Goal: Transaction & Acquisition: Purchase product/service

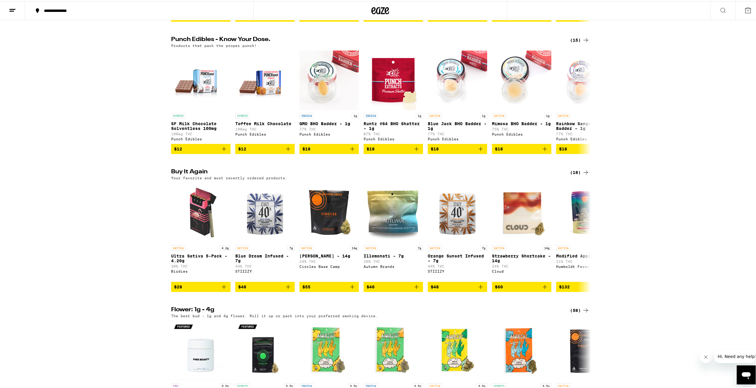
scroll to position [356, 0]
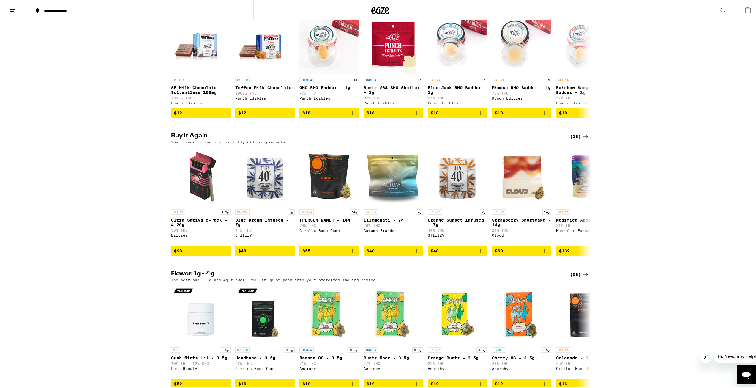
click at [573, 139] on div "(18)" at bounding box center [579, 135] width 19 height 7
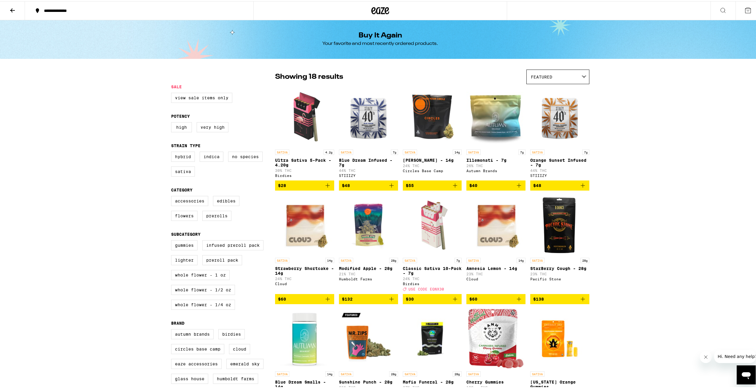
click at [328, 187] on icon "Add to bag" at bounding box center [327, 184] width 7 height 7
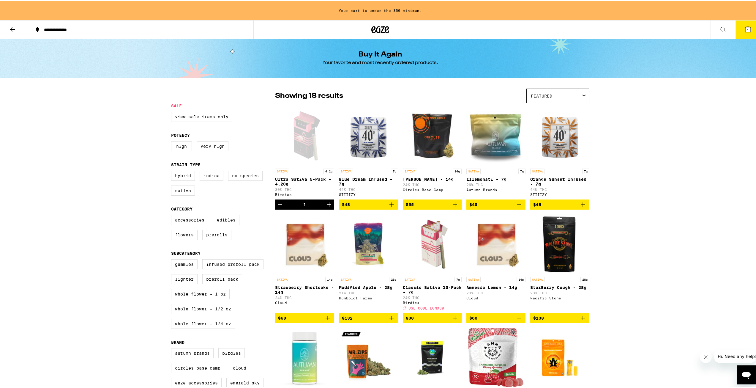
click at [455, 206] on icon "Add to bag" at bounding box center [454, 203] width 7 height 7
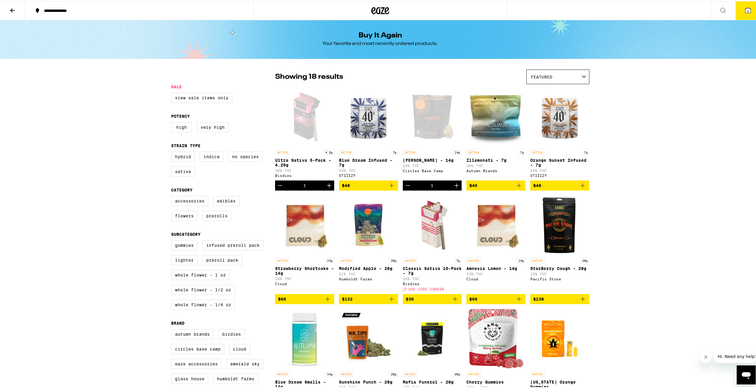
click at [19, 9] on button at bounding box center [12, 9] width 25 height 19
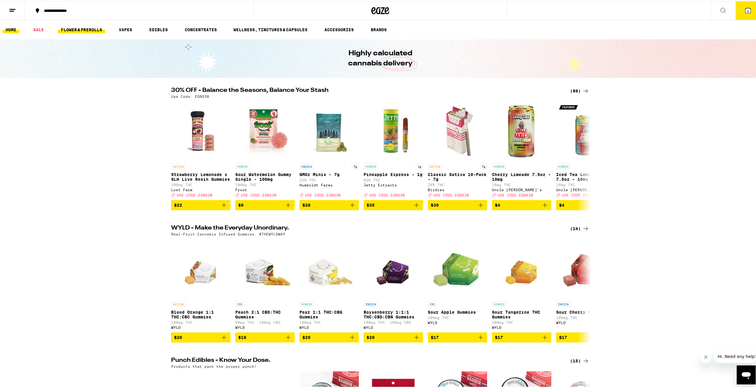
click at [64, 26] on link "FLOWER & PREROLLS" at bounding box center [81, 28] width 47 height 7
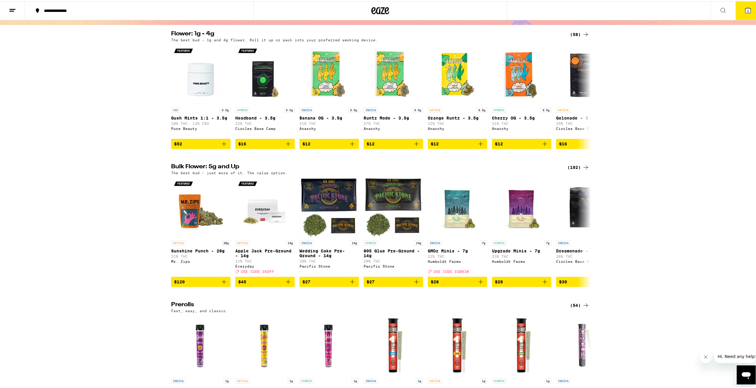
scroll to position [53, 0]
click at [569, 169] on div "(102)" at bounding box center [578, 166] width 22 height 7
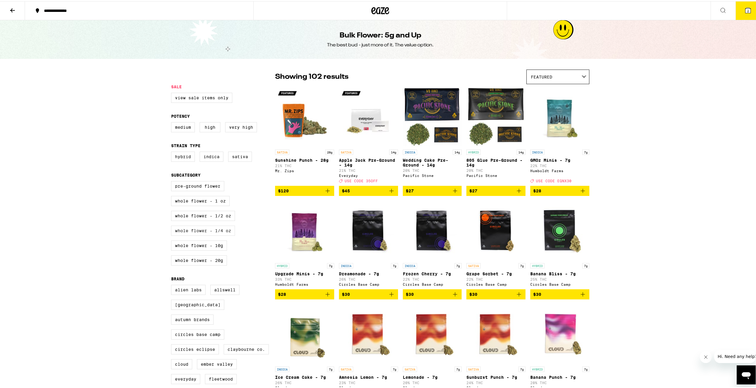
click at [214, 234] on label "Whole Flower - 1/4 oz" at bounding box center [203, 229] width 64 height 10
click at [173, 181] on input "Whole Flower - 1/4 oz" at bounding box center [172, 181] width 0 height 0
checkbox input "true"
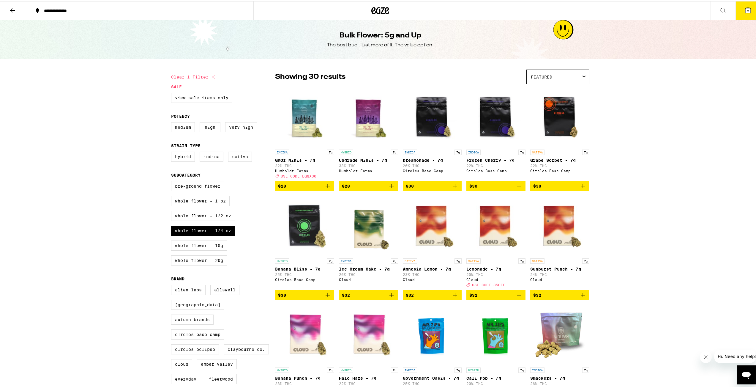
click at [242, 160] on label "Sativa" at bounding box center [240, 155] width 24 height 10
click at [173, 151] on input "Sativa" at bounding box center [172, 151] width 0 height 0
checkbox input "true"
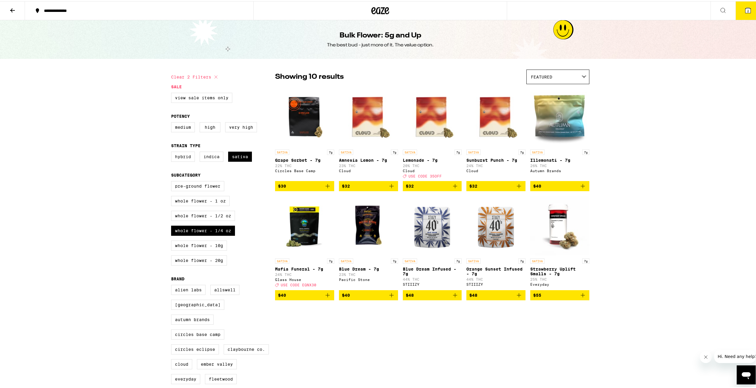
click at [389, 297] on icon "Add to bag" at bounding box center [391, 293] width 7 height 7
click at [744, 12] on icon at bounding box center [747, 9] width 7 height 7
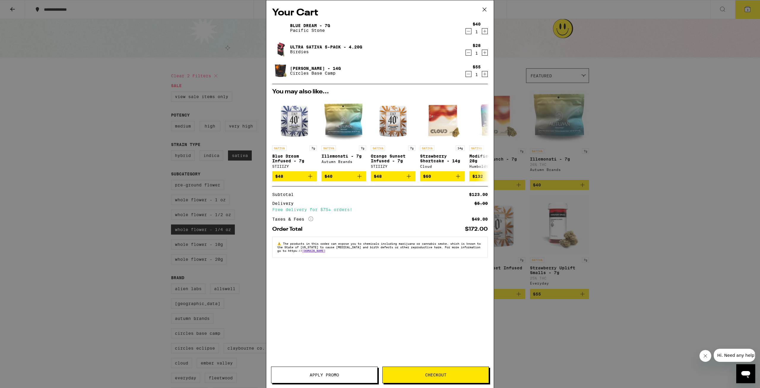
click at [426, 378] on button "Checkout" at bounding box center [435, 374] width 107 height 17
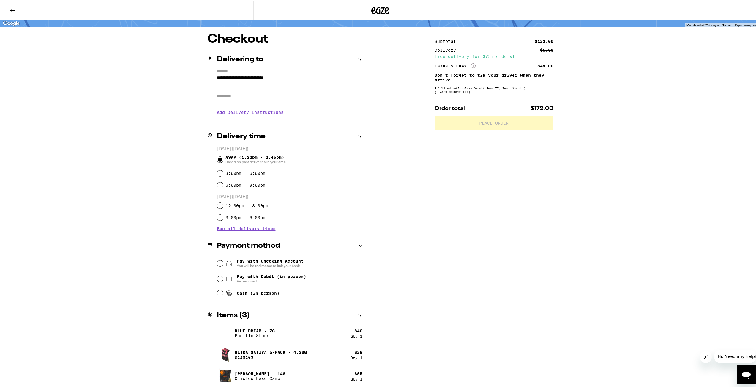
scroll to position [40, 0]
click at [217, 277] on input "Pay with Debit (in person) Pin required" at bounding box center [220, 277] width 6 height 6
radio input "true"
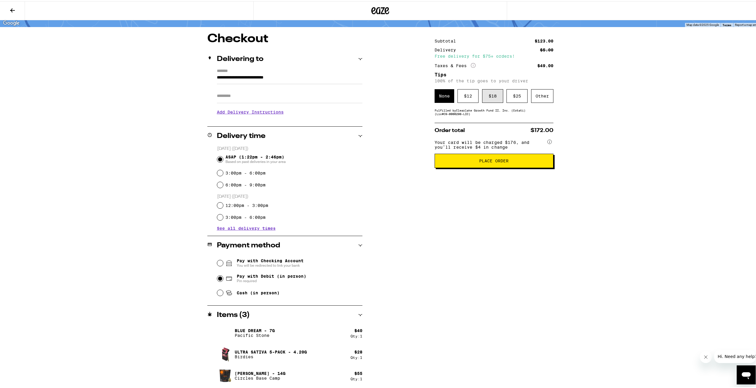
click at [492, 98] on div "$ 18" at bounding box center [492, 95] width 21 height 14
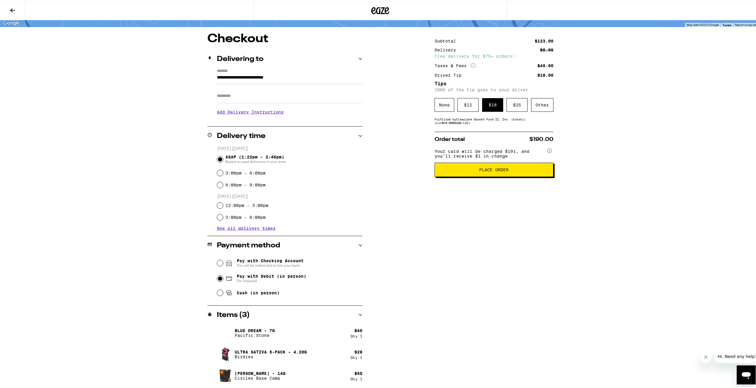
click at [488, 170] on span "Place Order" at bounding box center [493, 168] width 29 height 4
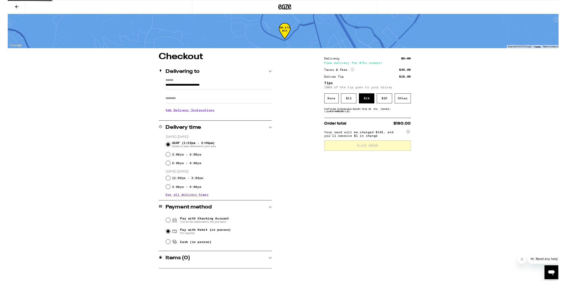
scroll to position [0, 0]
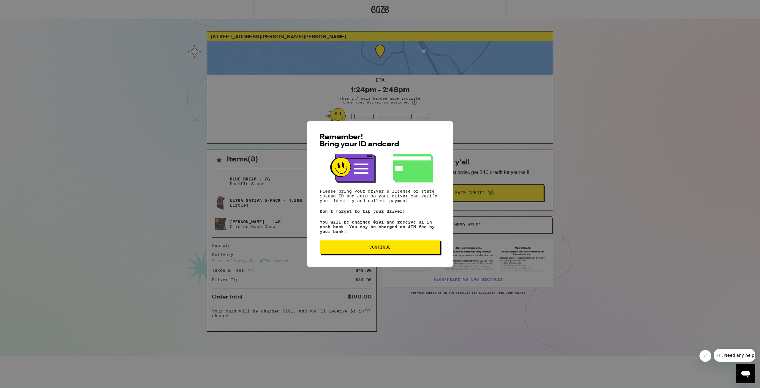
click at [401, 249] on span "Continue" at bounding box center [380, 247] width 110 height 4
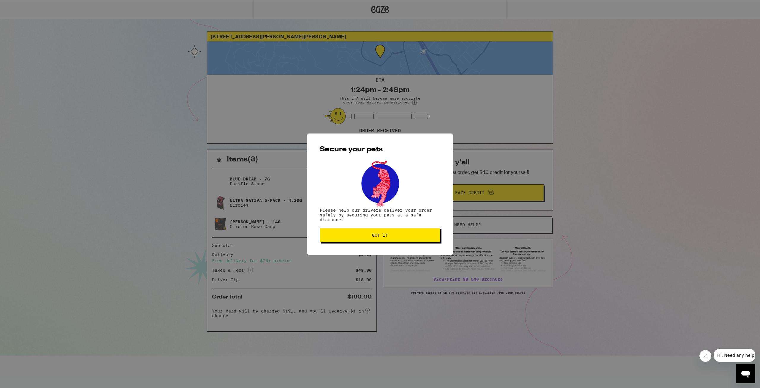
click at [400, 240] on button "Got it" at bounding box center [380, 235] width 121 height 14
